Goal: Task Accomplishment & Management: Use online tool/utility

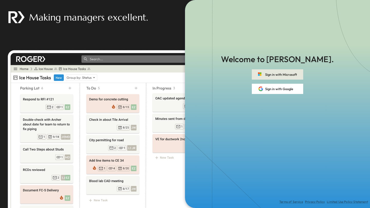
click at [266, 74] on button "Sign in with Microsoft" at bounding box center [276, 74] width 51 height 10
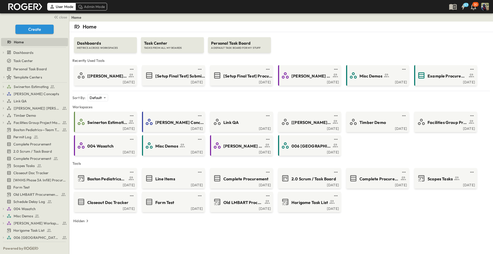
click at [205, 208] on div "Home Dashboards METRICS ACROSS WORKSPACES Task Center TASKS FROM ALL MY BOARDS …" at bounding box center [280, 149] width 423 height 254
click at [106, 99] on body "User Mode Admin Mode 57 30 close Create Home Dashboards Estimator Utilization I…" at bounding box center [246, 127] width 493 height 254
click at [119, 99] on div at bounding box center [246, 127] width 493 height 254
click at [119, 99] on div "Sort By: Default ******** ​" at bounding box center [280, 97] width 417 height 7
click at [139, 100] on div "Sort By: Default ******** ​" at bounding box center [280, 97] width 417 height 7
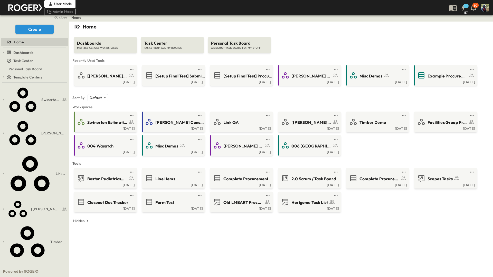
click at [338, 28] on div "Home" at bounding box center [280, 27] width 417 height 10
click at [341, 30] on div "Home" at bounding box center [280, 27] width 417 height 10
click at [322, 254] on div "Home Dashboards METRICS ACROSS WORKSPACES Task Center TASKS FROM ALL MY BOARDS …" at bounding box center [280, 160] width 423 height 277
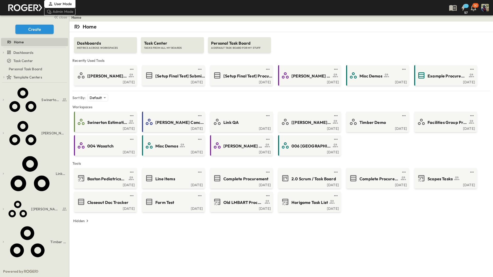
click at [322, 254] on div "Home Dashboards METRICS ACROSS WORKSPACES Task Center TASKS FROM ALL MY BOARDS …" at bounding box center [280, 160] width 423 height 277
click at [4, 254] on icon "button" at bounding box center [4, 274] width 4 height 4
click at [4, 237] on icon "button" at bounding box center [4, 239] width 4 height 4
click at [5, 206] on icon "button" at bounding box center [4, 208] width 4 height 4
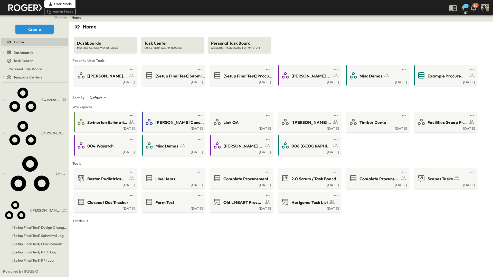
click at [1, 208] on button "button" at bounding box center [1, 208] width 1 height 1
click at [0, 87] on div "Swinerton Estimating SoCal Drywall Doors, Frames, & Hardware Millwork Clean-Up …" at bounding box center [34, 174] width 69 height 183
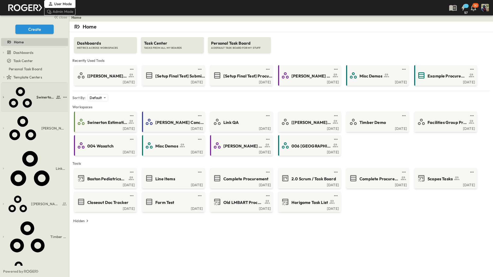
click at [3, 95] on icon "button" at bounding box center [4, 97] width 4 height 4
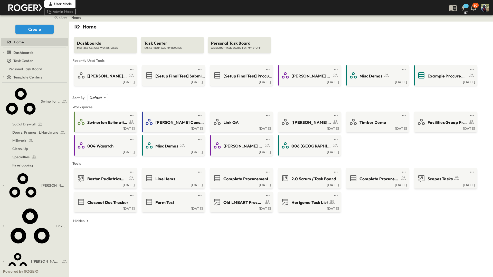
drag, startPoint x: 21, startPoint y: 95, endPoint x: 19, endPoint y: 170, distance: 74.7
click at [20, 122] on span "SoCal Drywall" at bounding box center [23, 124] width 23 height 5
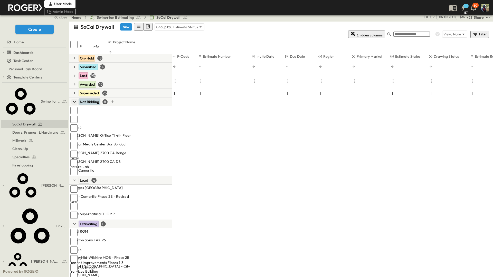
click at [76, 99] on icon "button" at bounding box center [74, 101] width 5 height 5
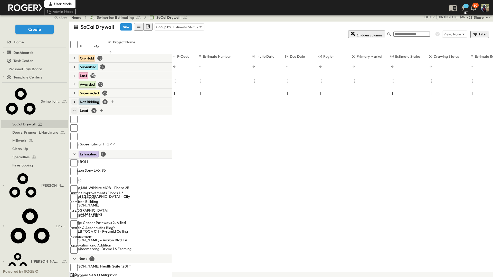
click at [77, 108] on button "button" at bounding box center [74, 111] width 6 height 6
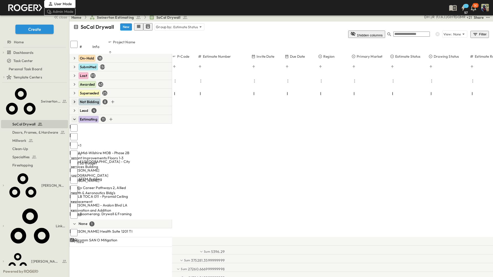
click at [76, 117] on icon "button" at bounding box center [74, 119] width 5 height 5
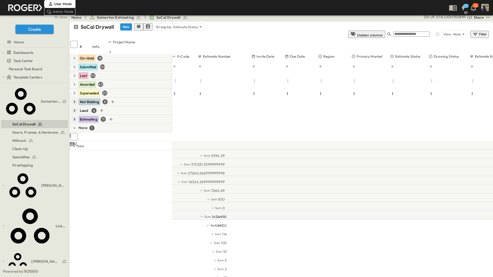
click at [75, 108] on icon "button" at bounding box center [74, 110] width 5 height 5
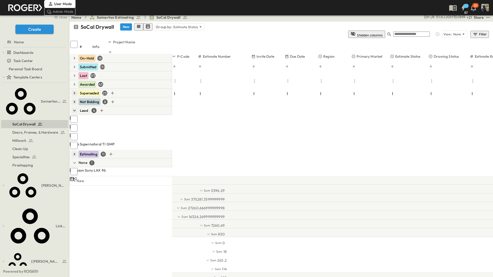
click at [75, 91] on icon "button" at bounding box center [74, 93] width 5 height 5
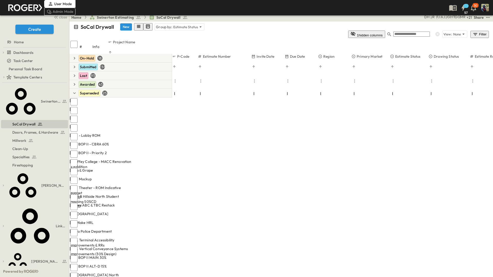
click at [236, 23] on div "SoCal Drywall New Group by: Estimate Status" at bounding box center [280, 26] width 415 height 7
click at [269, 6] on div "User Mode Admin Mode 57 30" at bounding box center [246, 7] width 492 height 15
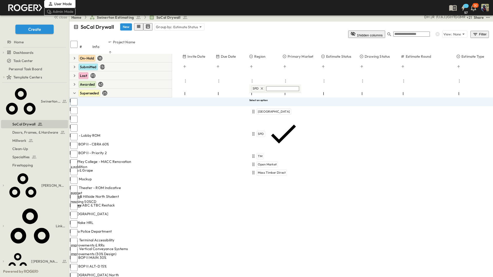
click at [293, 17] on div "Home Swinerton Estimating SoCal Drywall + 21 MR GG HT JG AJ [PERSON_NAME] DH Sh…" at bounding box center [280, 17] width 423 height 8
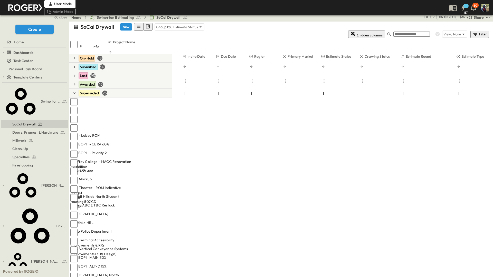
click at [301, 22] on div "SoCal Drywall New Group by: Estimate Status 1 hidden columns View: None Filter" at bounding box center [280, 31] width 423 height 18
click at [123, 134] on icon at bounding box center [121, 136] width 4 height 4
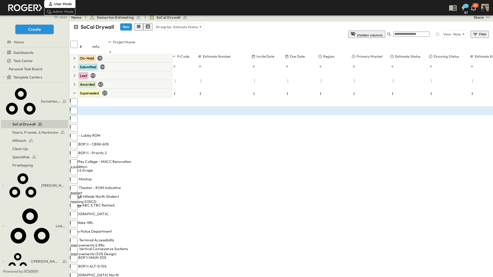
click at [7, 254] on div at bounding box center [3, 281] width 7 height 0
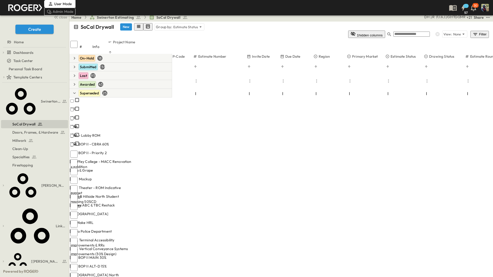
scroll to position [0, 5]
click at [259, 17] on div "Home Swinerton Estimating SoCal Drywall + 21 MR GG HT JG AJ [PERSON_NAME] DH Sh…" at bounding box center [280, 17] width 423 height 8
click at [262, 20] on div "Home Swinerton Estimating SoCal Drywall + 21 MR GG HT JG AJ [PERSON_NAME] DH Sh…" at bounding box center [280, 17] width 423 height 8
click at [147, 27] on icon "kanban view" at bounding box center [148, 26] width 2 height 2
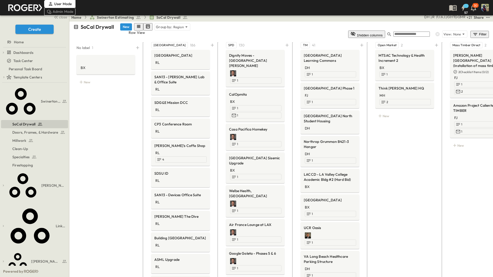
click at [137, 27] on icon "row view" at bounding box center [138, 26] width 3 height 3
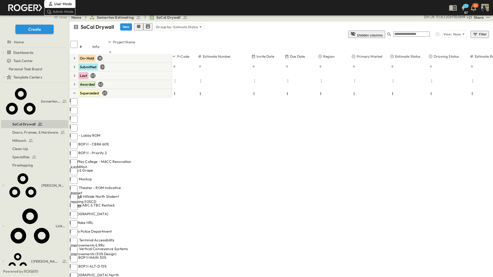
click at [277, 23] on div "SoCal Drywall New Group by: Estimate Status" at bounding box center [280, 26] width 415 height 7
click at [261, 29] on div "SoCal Drywall New Group by: Estimate Status" at bounding box center [280, 26] width 415 height 7
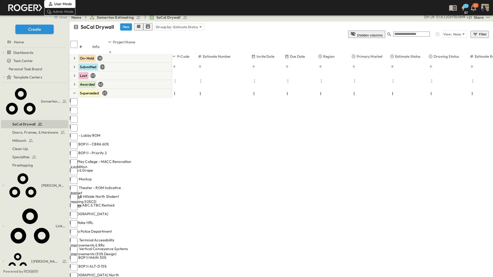
click at [76, 8] on div "Admin Mode" at bounding box center [60, 12] width 32 height 8
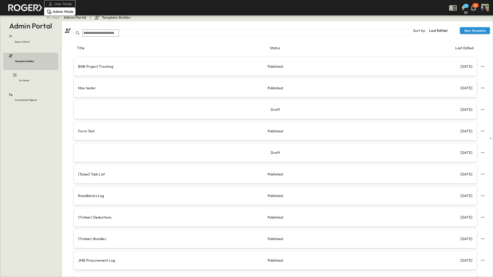
click at [112, 30] on input "text" at bounding box center [100, 33] width 36 height 7
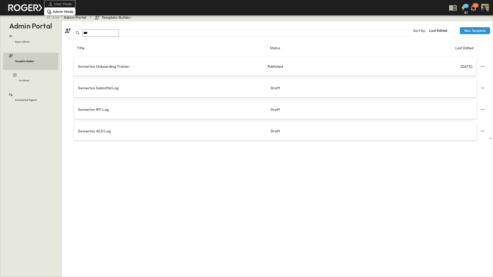
type input "****"
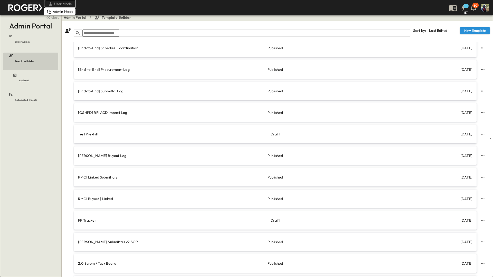
scroll to position [679, 0]
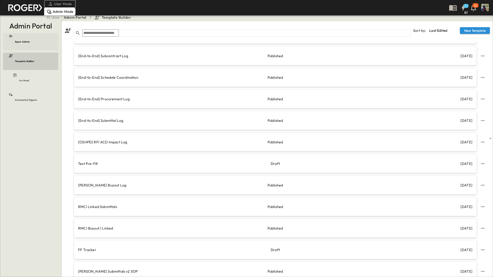
click at [23, 40] on h6 "Super Admin" at bounding box center [22, 42] width 15 height 4
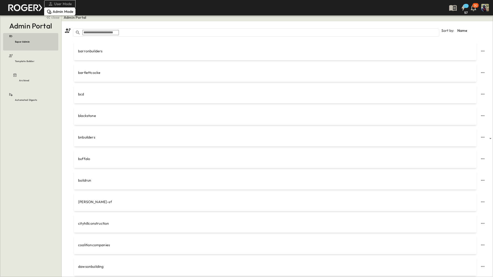
click at [111, 30] on input "text" at bounding box center [100, 32] width 36 height 5
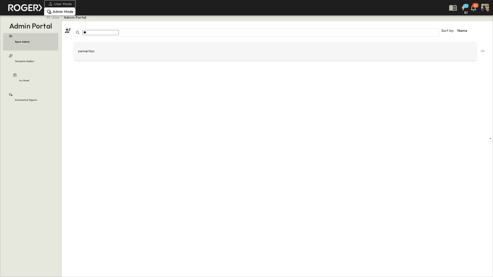
type input "**"
click at [106, 42] on div "swinerton" at bounding box center [275, 51] width 402 height 18
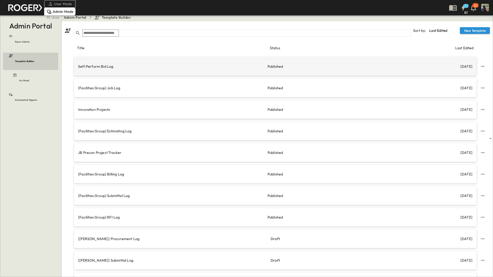
click at [106, 64] on p "Self-Perform Bid Log" at bounding box center [143, 66] width 131 height 5
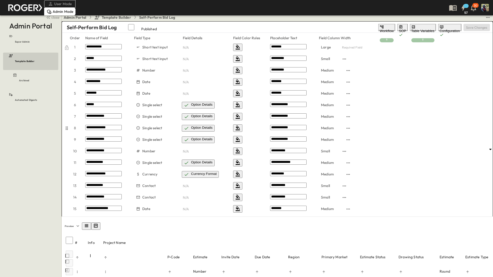
click at [201, 126] on div "Option Details" at bounding box center [202, 128] width 22 height 5
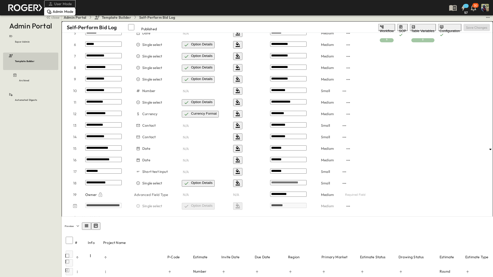
click at [97, 228] on icon "kanban view" at bounding box center [96, 226] width 4 height 4
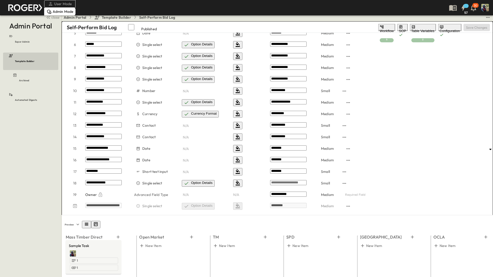
drag, startPoint x: 89, startPoint y: 227, endPoint x: 121, endPoint y: 232, distance: 32.5
click at [88, 226] on icon "row view" at bounding box center [86, 224] width 3 height 3
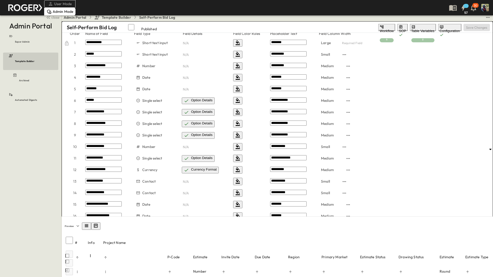
scroll to position [0, 0]
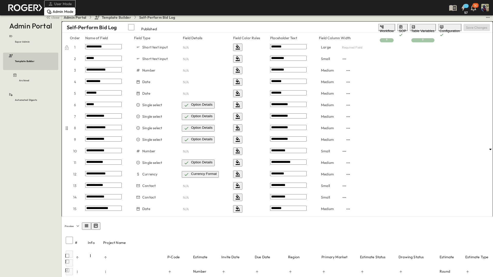
click at [396, 128] on div "**********" at bounding box center [276, 127] width 429 height 9
click at [64, 8] on div "User Mode" at bounding box center [60, 4] width 32 height 8
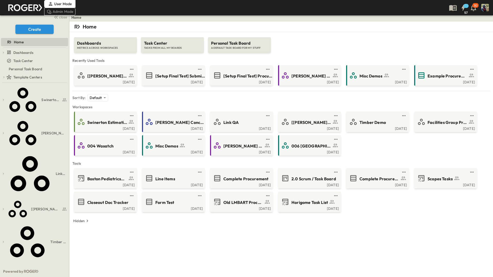
click at [391, 234] on div "Home Dashboards METRICS ACROSS WORKSPACES Task Center TASKS FROM ALL MY BOARDS …" at bounding box center [280, 160] width 423 height 277
click at [212, 21] on div "Home" at bounding box center [280, 17] width 423 height 8
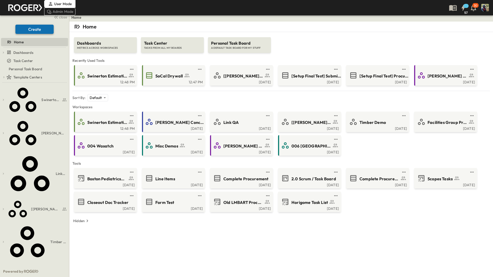
click at [38, 29] on button "Create" at bounding box center [34, 29] width 38 height 9
click at [37, 47] on li "Workspace" at bounding box center [46, 45] width 40 height 6
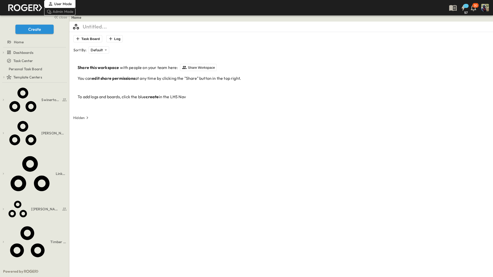
drag, startPoint x: 96, startPoint y: 26, endPoint x: 98, endPoint y: 31, distance: 5.2
click at [97, 26] on p "Untitled..." at bounding box center [95, 26] width 24 height 7
type input "**********"
click at [277, 80] on p "You can edit share permissions at any time by clicking the "Share" button in th…" at bounding box center [283, 79] width 412 height 6
click at [196, 73] on div "Share this workspace with people on your team here: Share Workspace You can edi…" at bounding box center [283, 72] width 412 height 17
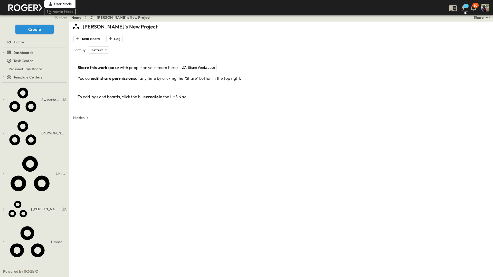
click at [212, 55] on div "[PERSON_NAME]'s New Project Task Board Log Sort By: Default ******** ​ Share th…" at bounding box center [280, 160] width 417 height 277
click at [198, 65] on button "Share Workspace" at bounding box center [198, 67] width 37 height 7
drag, startPoint x: 196, startPoint y: 119, endPoint x: 194, endPoint y: 180, distance: 61.1
click at [362, 254] on div at bounding box center [246, 277] width 493 height 0
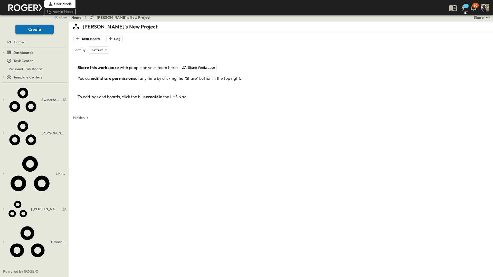
click at [40, 29] on button "Create" at bounding box center [34, 29] width 38 height 9
click at [301, 90] on div "Share this workspace with people on your team here: Share Workspace You can edi…" at bounding box center [283, 82] width 412 height 36
click at [21, 31] on button "Create" at bounding box center [34, 29] width 38 height 9
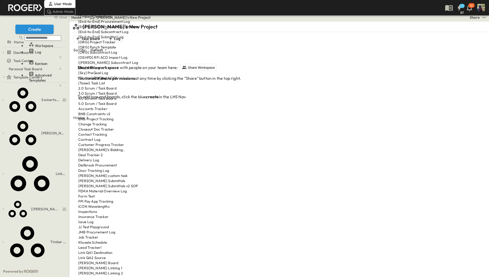
click at [83, 55] on li "[ORG] Subcontract Log" at bounding box center [108, 52] width 66 height 5
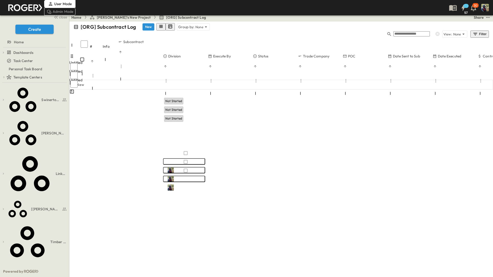
click at [179, 89] on div at bounding box center [185, 89] width 45 height 1
click at [209, 80] on div "+ New" at bounding box center [280, 85] width 423 height 10
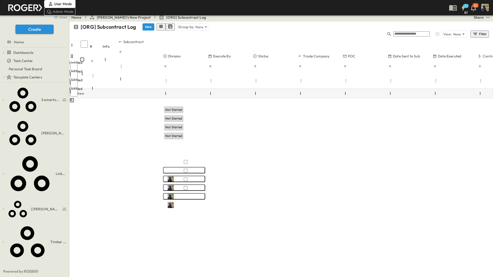
click at [208, 89] on div "+ New" at bounding box center [280, 94] width 423 height 10
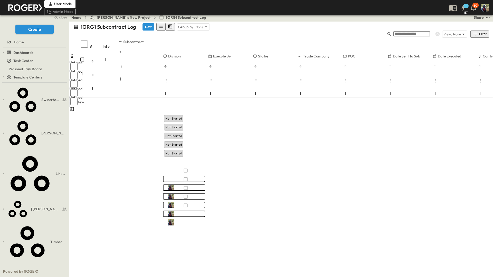
click at [217, 116] on div "[ORG] Subcontract Log New Group by: None View: None Filter # Info Subcontract D…" at bounding box center [280, 69] width 423 height 95
click at [214, 116] on div "[ORG] Subcontract Log New Group by: None View: None Filter # Info Subcontract D…" at bounding box center [280, 69] width 423 height 95
click at [249, 116] on div "[ORG] Subcontract Log New Group by: None View: None Filter # Info Subcontract D…" at bounding box center [280, 69] width 423 height 95
click at [191, 116] on div "[ORG] Subcontract Log New Group by: None View: None Filter # Info Subcontract D…" at bounding box center [280, 69] width 423 height 95
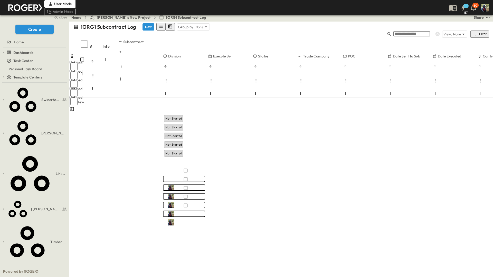
click at [113, 89] on div at bounding box center [91, 89] width 43 height 0
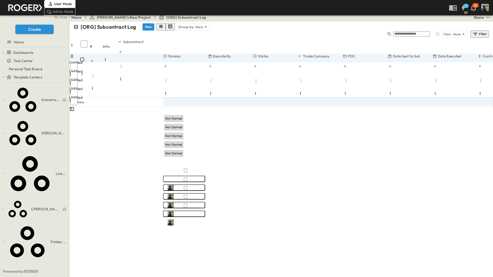
click at [204, 116] on div "[ORG] Subcontract Log New Group by: None View: None Filter # Info Subcontract D…" at bounding box center [280, 69] width 423 height 95
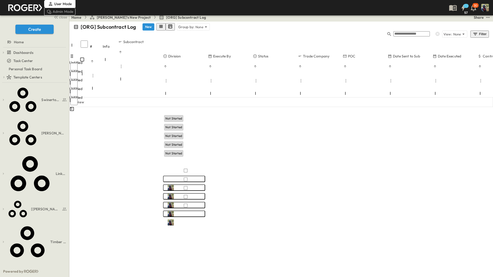
click at [113, 89] on div at bounding box center [91, 89] width 43 height 0
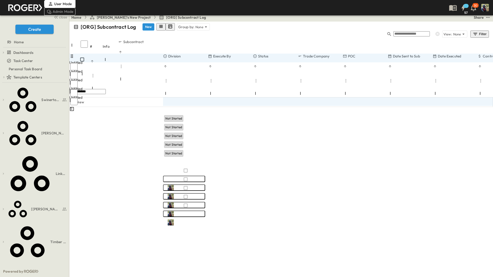
type input "**********"
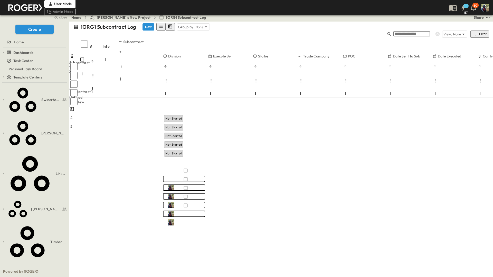
click at [194, 97] on div at bounding box center [185, 97] width 45 height 1
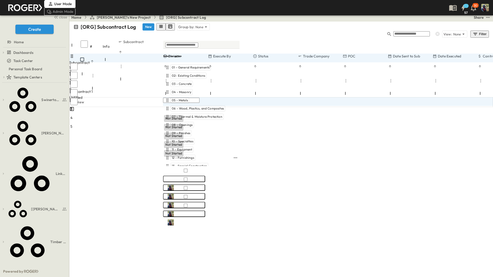
scroll to position [127, 0]
click at [200, 254] on span "28 - Electronic Safety & Security" at bounding box center [195, 256] width 46 height 4
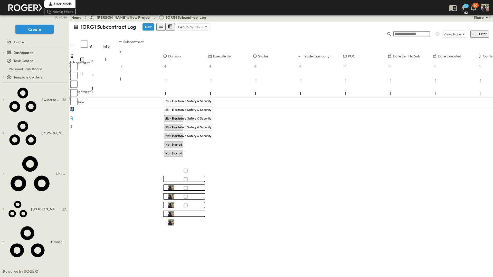
click at [197, 116] on div "[ORG] Subcontract Log New Group by: None View: None Filter # Info Subcontract D…" at bounding box center [280, 69] width 423 height 95
drag, startPoint x: 208, startPoint y: 35, endPoint x: 218, endPoint y: 35, distance: 9.5
click at [211, 88] on div at bounding box center [187, 95] width 49 height 14
drag, startPoint x: 225, startPoint y: 40, endPoint x: 226, endPoint y: 43, distance: 2.6
click at [225, 54] on div "Execute By" at bounding box center [239, 64] width 45 height 20
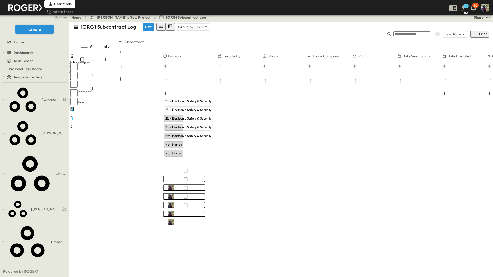
click at [208, 106] on div at bounding box center [185, 106] width 45 height 1
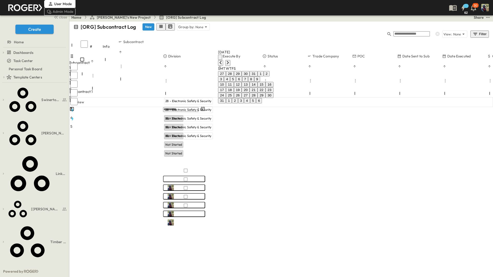
drag, startPoint x: 265, startPoint y: 122, endPoint x: 253, endPoint y: 150, distance: 30.2
click at [250, 103] on button "4" at bounding box center [247, 100] width 6 height 5
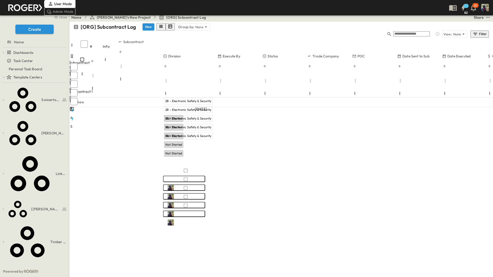
click at [208, 123] on div at bounding box center [185, 123] width 45 height 1
click at [208, 141] on div at bounding box center [185, 141] width 45 height 1
click at [247, 116] on div "[ORG] Subcontract Log New Group by: None View: None Filter # Info Subcontract D…" at bounding box center [280, 69] width 423 height 95
click at [221, 65] on icon "Sort" at bounding box center [219, 66] width 2 height 2
click at [208, 123] on div "Not Started" at bounding box center [185, 127] width 45 height 8
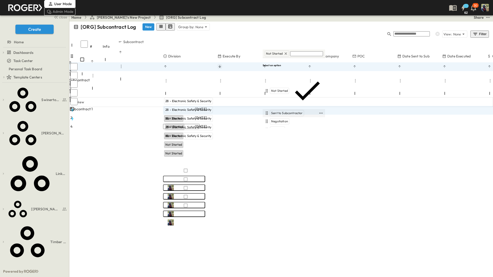
click at [284, 109] on div "Sent to Subcontractor" at bounding box center [294, 113] width 62 height 8
click at [290, 111] on span "Sent to Subcontractor" at bounding box center [287, 113] width 32 height 4
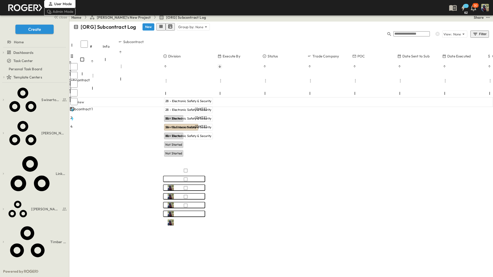
click at [290, 116] on div "[ORG] Subcontract Log New Group by: None View: None Filter # Info Subcontract D…" at bounding box center [280, 69] width 423 height 95
click at [286, 116] on div "[ORG] Subcontract Log New Group by: None View: None Filter # Info Subcontract D…" at bounding box center [280, 69] width 423 height 95
drag, startPoint x: 281, startPoint y: 152, endPoint x: 286, endPoint y: 152, distance: 5.1
click at [286, 116] on div "[ORG] Subcontract Log New Group by: None View: None Filter # Info Subcontract D…" at bounding box center [280, 69] width 423 height 95
click at [299, 116] on div "[ORG] Subcontract Log New Group by: None View: None Filter # Info Subcontract D…" at bounding box center [280, 69] width 423 height 95
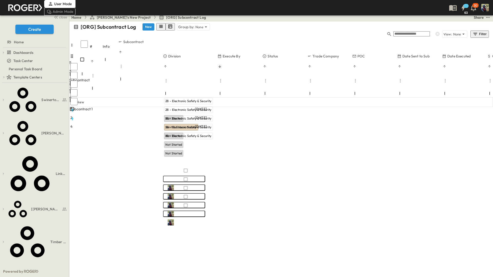
drag, startPoint x: 245, startPoint y: 112, endPoint x: 210, endPoint y: 109, distance: 35.3
click at [245, 112] on div "[ORG] Subcontract Log New Group by: None View: None Filter # Info Subcontract D…" at bounding box center [280, 69] width 423 height 95
click at [114, 106] on div "OPEN" at bounding box center [106, 109] width 16 height 6
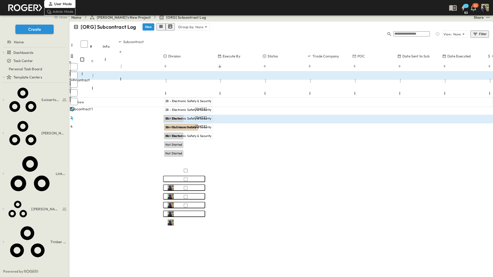
click at [454, 70] on p "Link Existing Email" at bounding box center [461, 70] width 44 height 5
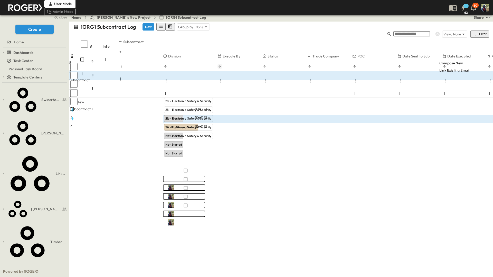
click at [445, 70] on p "Link Existing Email" at bounding box center [461, 70] width 44 height 5
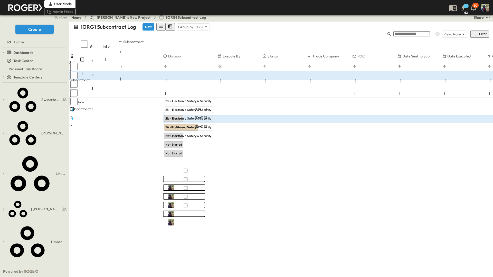
drag, startPoint x: 437, startPoint y: 124, endPoint x: 430, endPoint y: 80, distance: 44.1
drag, startPoint x: 383, startPoint y: 145, endPoint x: 302, endPoint y: 99, distance: 93.2
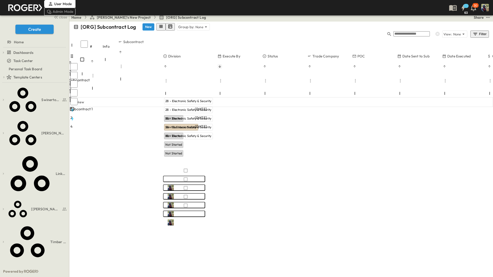
click at [223, 116] on div "[ORG] Subcontract Log New Group by: None View: None Filter # Info Subcontract D…" at bounding box center [280, 69] width 423 height 95
click at [288, 116] on div "[ORG] Subcontract Log New Group by: None View: None Filter # Info Subcontract D…" at bounding box center [280, 69] width 423 height 95
